Goal: Transaction & Acquisition: Purchase product/service

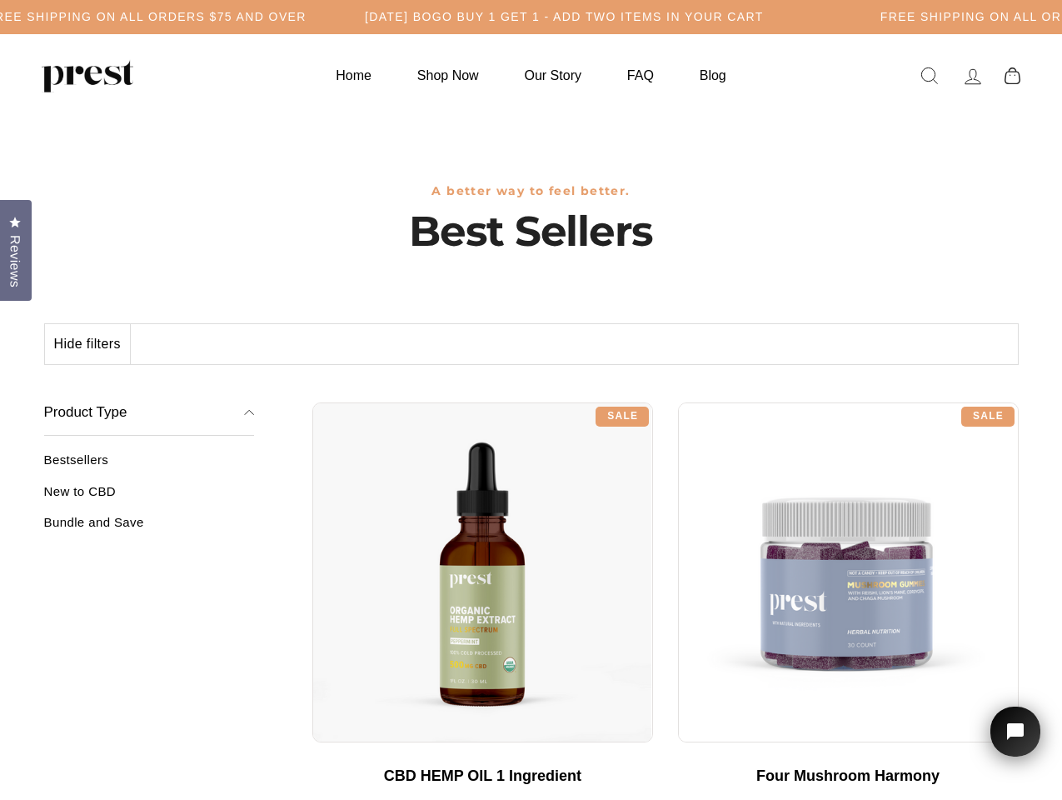
click at [531, 400] on div "**********" at bounding box center [665, 396] width 707 height 12
click at [307, 17] on h5 "Free Shipping on all orders $75 and over" at bounding box center [147, 17] width 320 height 14
click at [88, 344] on button "Hide filters" at bounding box center [88, 344] width 86 height 40
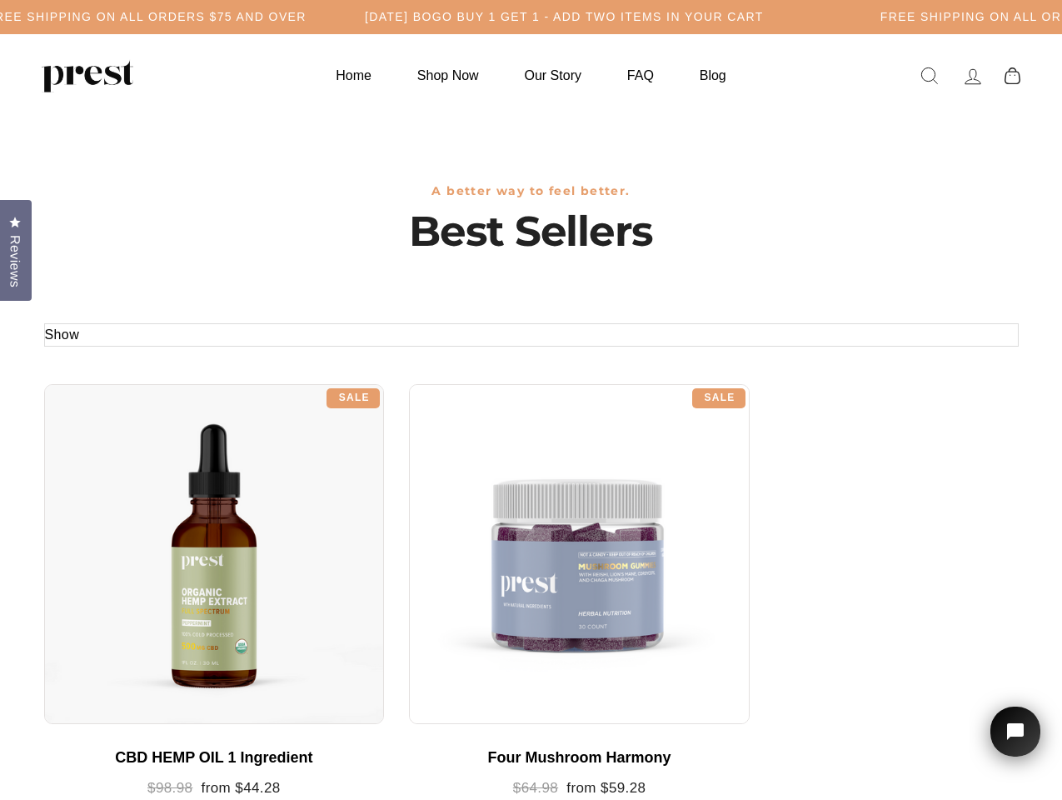
click at [149, 497] on div at bounding box center [214, 554] width 341 height 341
click at [149, 528] on div at bounding box center [214, 554] width 341 height 341
click at [16, 248] on span "Reviews" at bounding box center [15, 261] width 22 height 52
click at [1016, 732] on icon "Open chat widget" at bounding box center [1025, 732] width 26 height 26
